Goal: Task Accomplishment & Management: Manage account settings

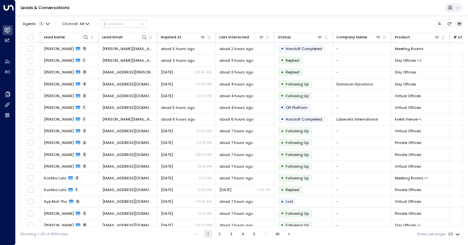
click at [256, 11] on div "Leads & Conversations" at bounding box center [242, 8] width 452 height 16
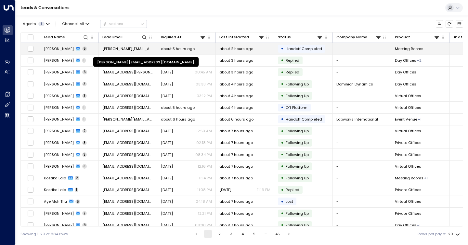
click at [115, 49] on span "[PERSON_NAME][EMAIL_ADDRESS][DOMAIN_NAME]" at bounding box center [127, 48] width 51 height 5
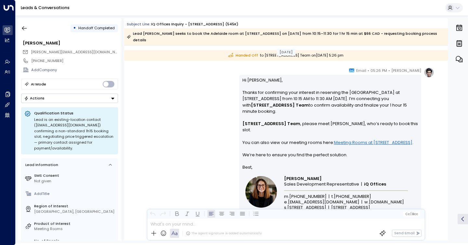
scroll to position [1034, 0]
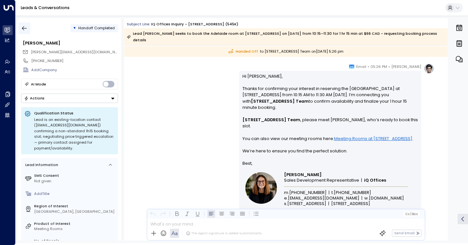
click at [23, 28] on icon "button" at bounding box center [24, 28] width 6 height 6
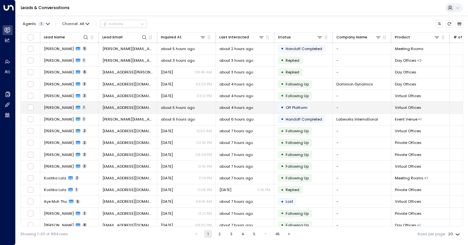
click at [138, 105] on span "[EMAIL_ADDRESS][DOMAIN_NAME]" at bounding box center [127, 107] width 51 height 5
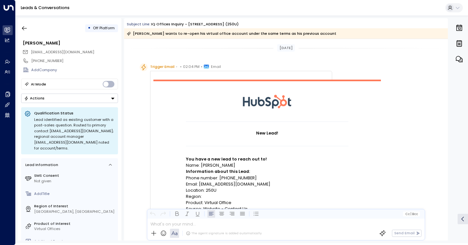
scroll to position [422, 0]
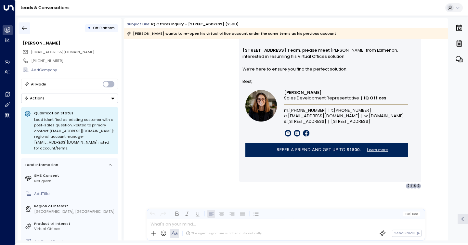
click at [24, 22] on div "• Off Platform [PERSON_NAME] [EMAIL_ADDRESS][DOMAIN_NAME] [PHONE_NUMBER] Add Co…" at bounding box center [70, 129] width 104 height 222
click at [24, 25] on icon "button" at bounding box center [24, 28] width 6 height 6
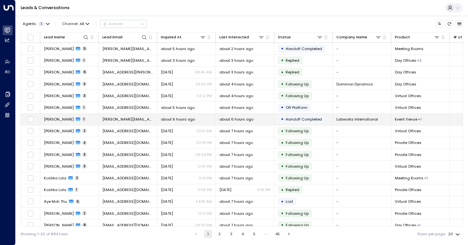
click at [59, 117] on span "[PERSON_NAME]" at bounding box center [59, 119] width 30 height 5
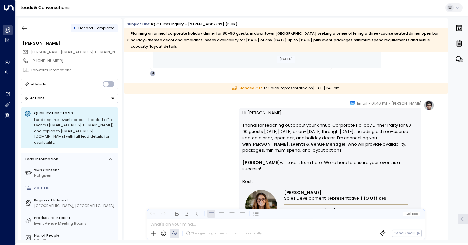
scroll to position [399, 0]
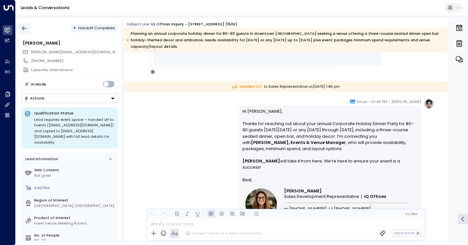
click at [24, 30] on icon "button" at bounding box center [24, 28] width 6 height 6
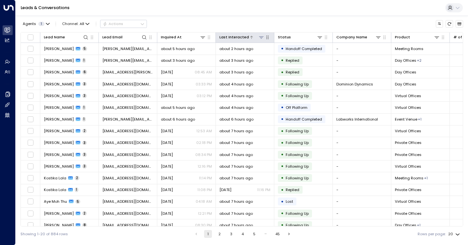
click at [239, 37] on div "Last Interacted" at bounding box center [234, 37] width 30 height 6
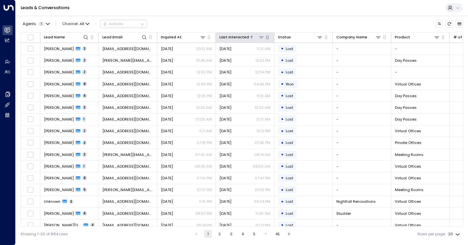
click at [239, 37] on div "Last Interacted" at bounding box center [234, 37] width 30 height 6
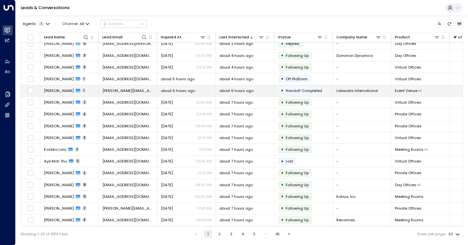
scroll to position [54, 0]
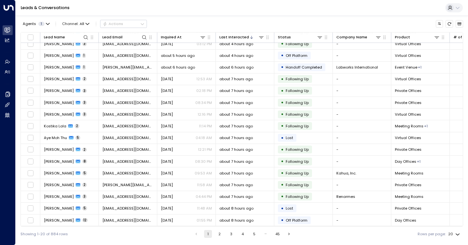
click at [219, 233] on button "2" at bounding box center [220, 234] width 8 height 8
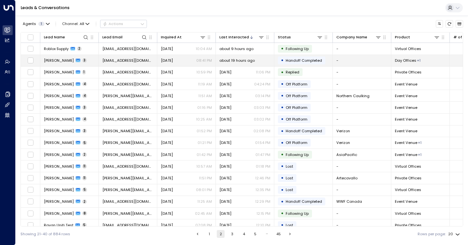
click at [250, 61] on span "about 19 hours ago" at bounding box center [236, 60] width 35 height 5
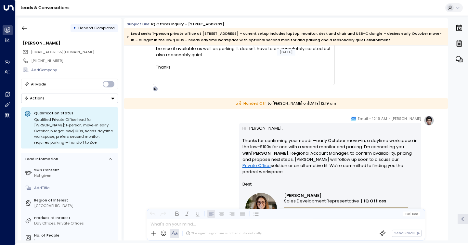
scroll to position [664, 0]
